Goal: Go to known website: Access a specific website the user already knows

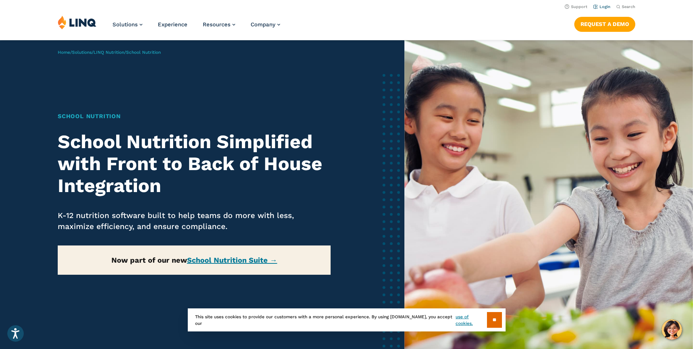
click at [609, 5] on link "Login" at bounding box center [602, 6] width 17 height 5
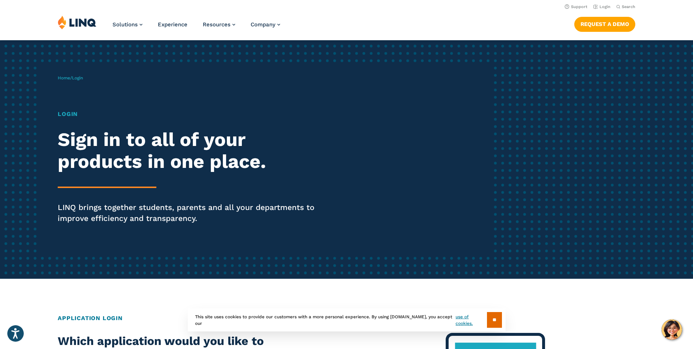
click at [492, 319] on input "**" at bounding box center [494, 320] width 15 height 16
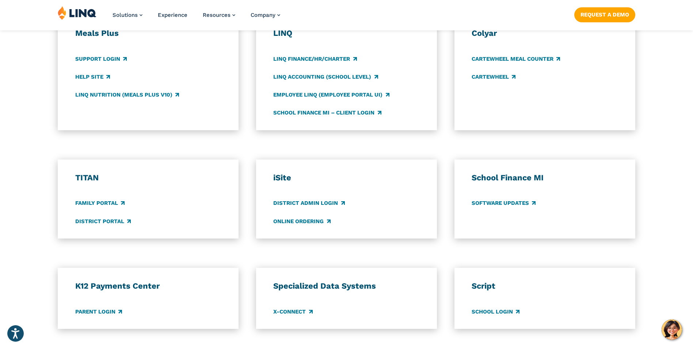
scroll to position [439, 0]
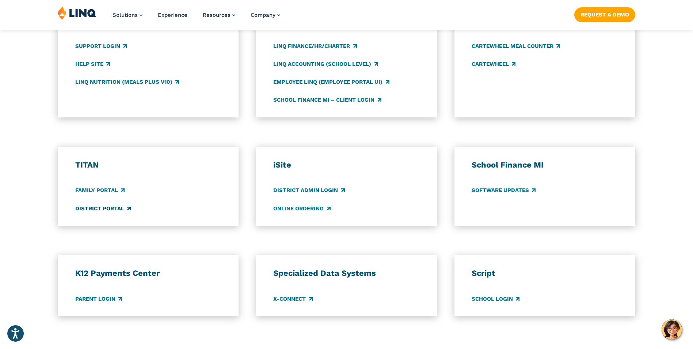
click at [124, 207] on link "District Portal" at bounding box center [103, 208] width 56 height 8
